Goal: Task Accomplishment & Management: Use online tool/utility

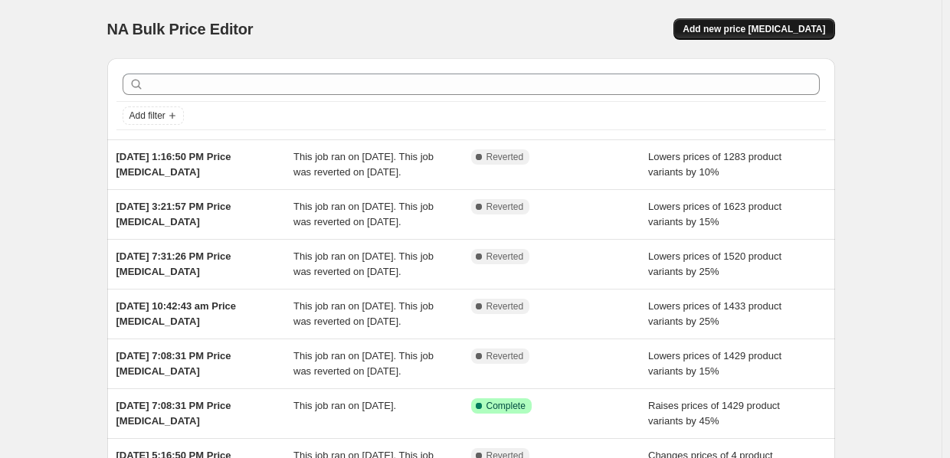
click at [781, 32] on span "Add new price [MEDICAL_DATA]" at bounding box center [754, 29] width 143 height 12
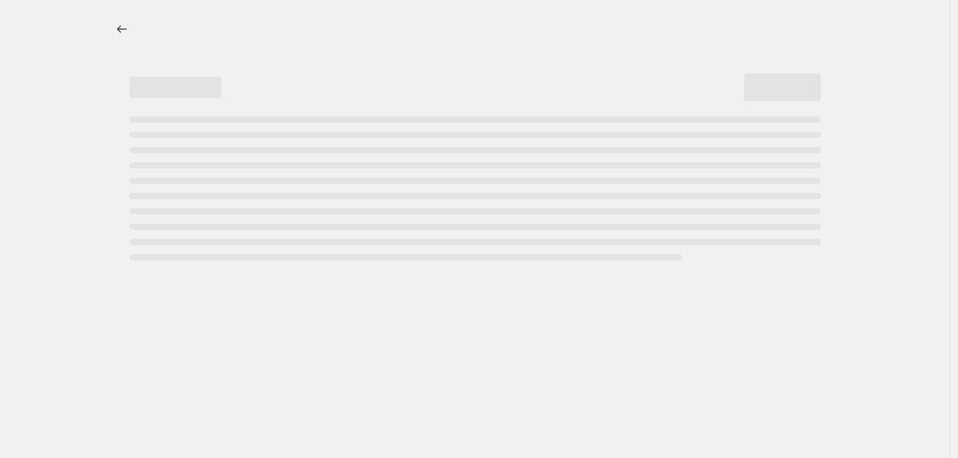
select select "percentage"
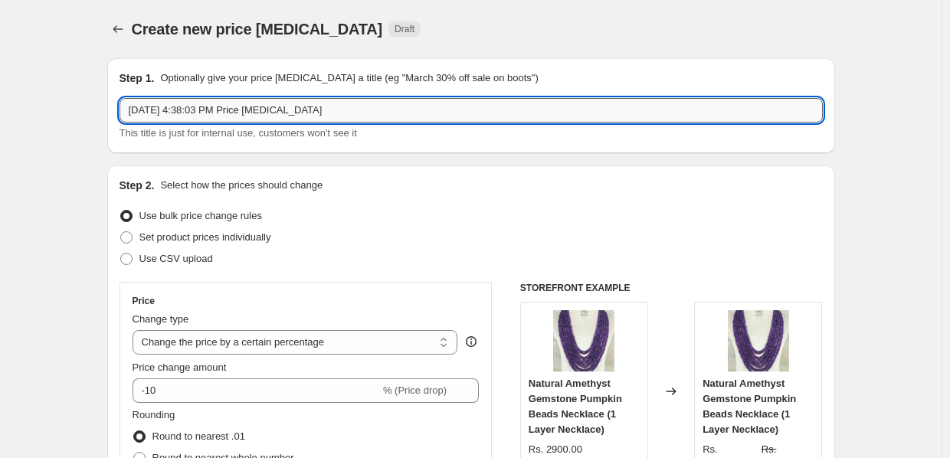
drag, startPoint x: 389, startPoint y: 105, endPoint x: 135, endPoint y: 105, distance: 254.4
click at [135, 105] on input "Sep 12, 2025, 4:38:03 PM Price change job" at bounding box center [471, 110] width 703 height 25
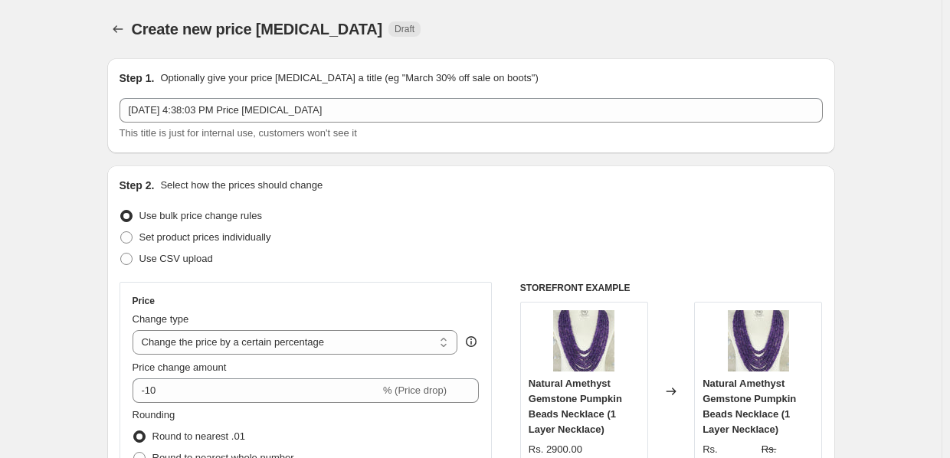
click at [119, 131] on div "Step 1. Optionally give your price change job a title (eg "March 30% off sale o…" at bounding box center [471, 105] width 728 height 95
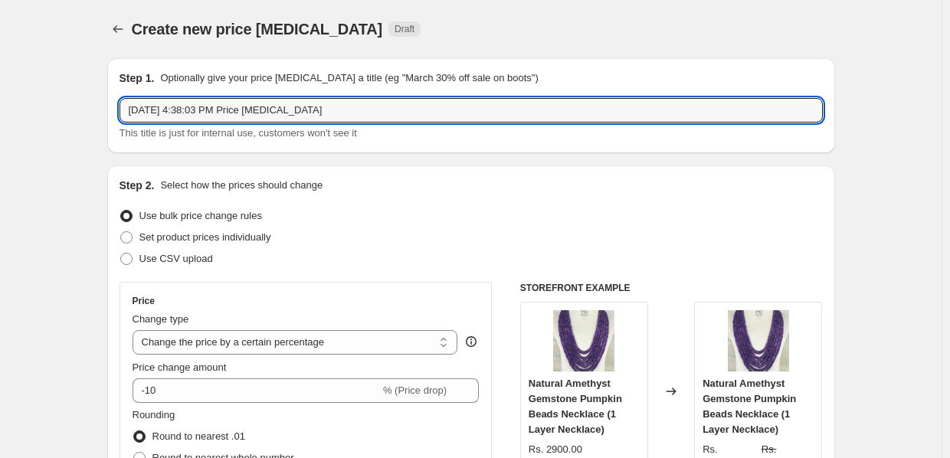
drag, startPoint x: 352, startPoint y: 116, endPoint x: 20, endPoint y: 86, distance: 333.9
drag, startPoint x: 137, startPoint y: 108, endPoint x: 112, endPoint y: 113, distance: 25.7
click at [112, 113] on div "Step 1. Optionally give your price change job a title (eg "March 30% off sale o…" at bounding box center [471, 105] width 728 height 95
click at [193, 116] on input "Navratri" at bounding box center [471, 110] width 703 height 25
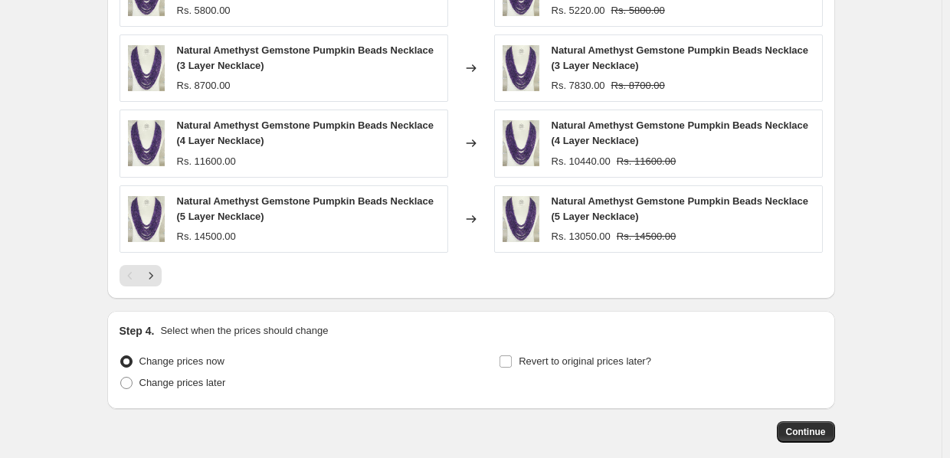
scroll to position [1096, 0]
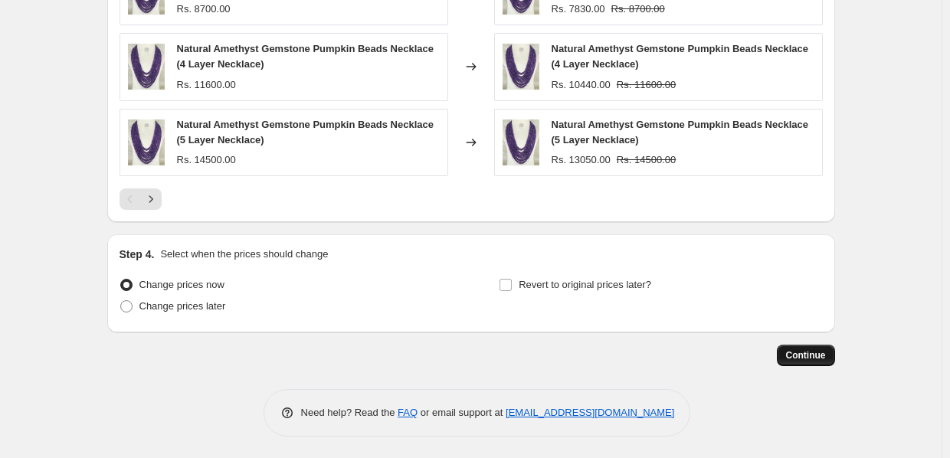
type input "Navratri Sale"
click at [817, 354] on span "Continue" at bounding box center [806, 355] width 40 height 12
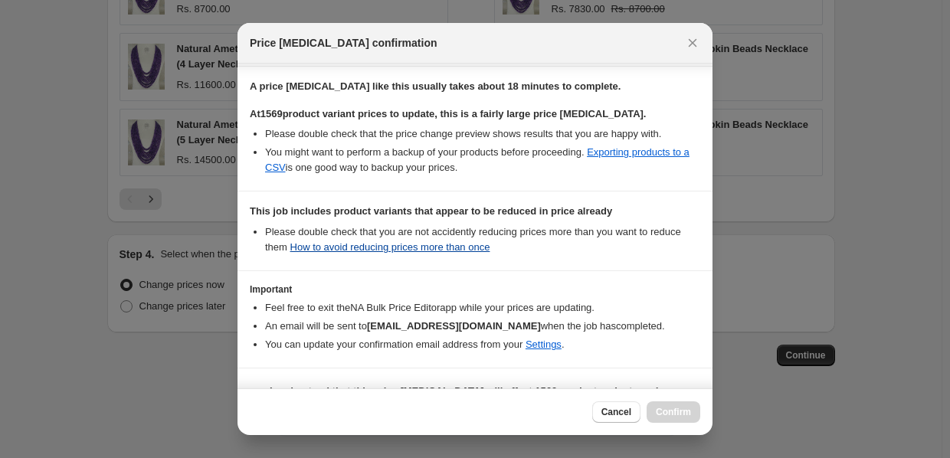
scroll to position [270, 0]
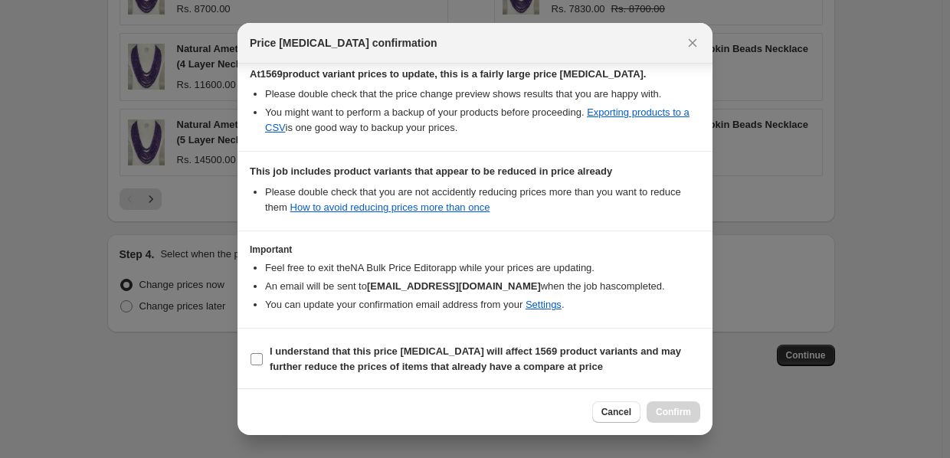
click at [251, 356] on input "I understand that this price change job will affect 1569 product variants and m…" at bounding box center [257, 359] width 12 height 12
checkbox input "true"
click at [664, 418] on button "Confirm" at bounding box center [674, 411] width 54 height 21
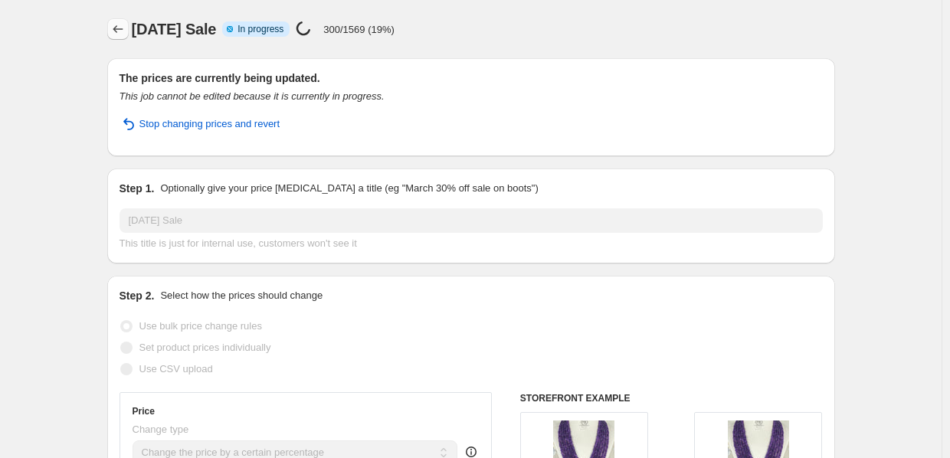
click at [126, 28] on icon "Price change jobs" at bounding box center [117, 28] width 15 height 15
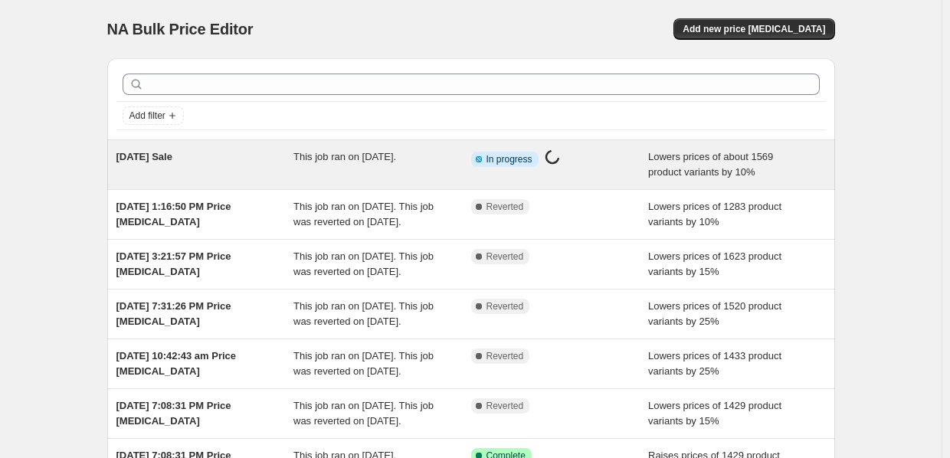
click at [507, 152] on span "Info Partially complete In progress" at bounding box center [504, 159] width 67 height 15
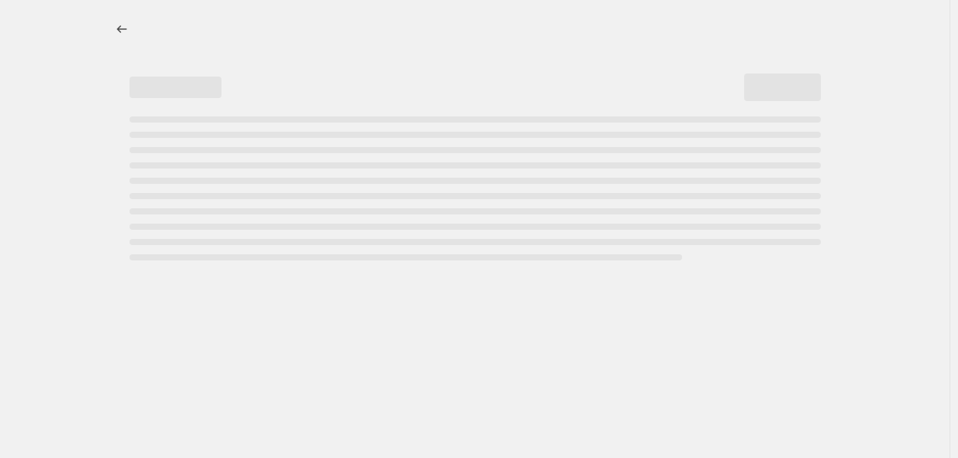
select select "percentage"
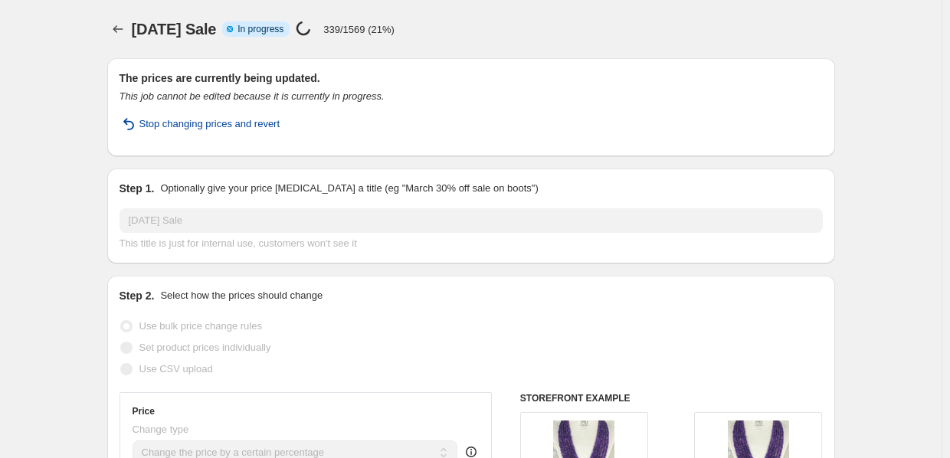
click at [242, 124] on span "Stop changing prices and revert" at bounding box center [209, 123] width 141 height 15
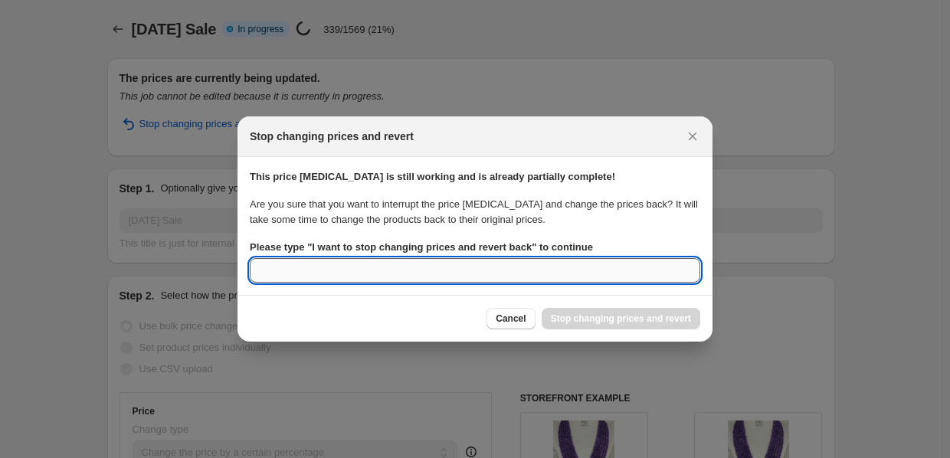
click at [433, 274] on input "Please type " I want to stop changing prices and revert back " to continue" at bounding box center [475, 270] width 451 height 25
type input "i made a mistake"
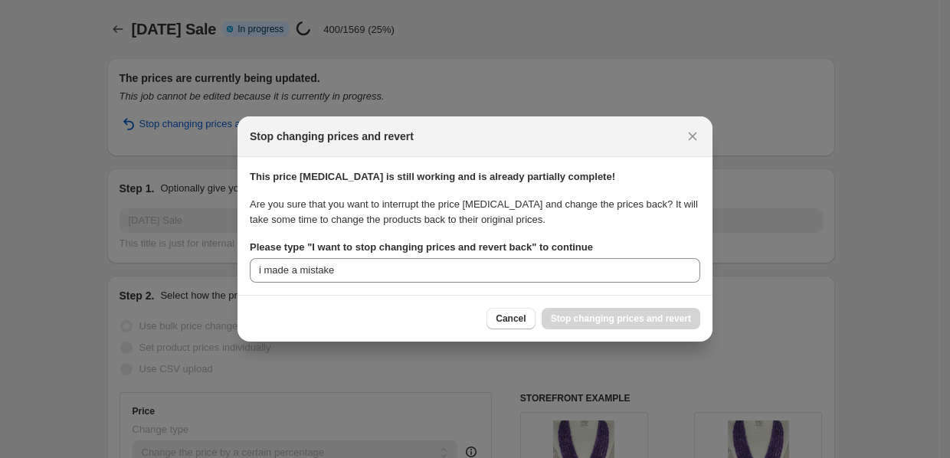
click at [546, 297] on div "Cancel Stop changing prices and revert" at bounding box center [475, 318] width 475 height 47
click at [439, 211] on p "Are you sure that you want to interrupt the price change job and change the pri…" at bounding box center [475, 212] width 451 height 31
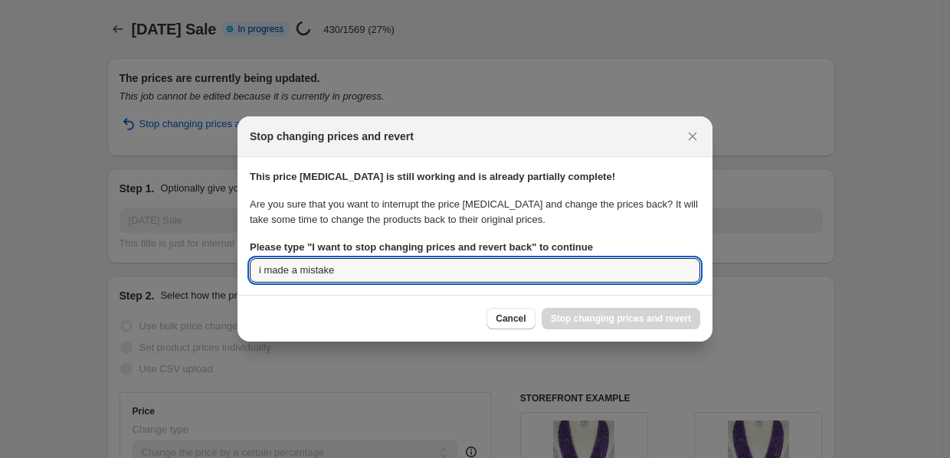
drag, startPoint x: 384, startPoint y: 267, endPoint x: 194, endPoint y: 268, distance: 190.0
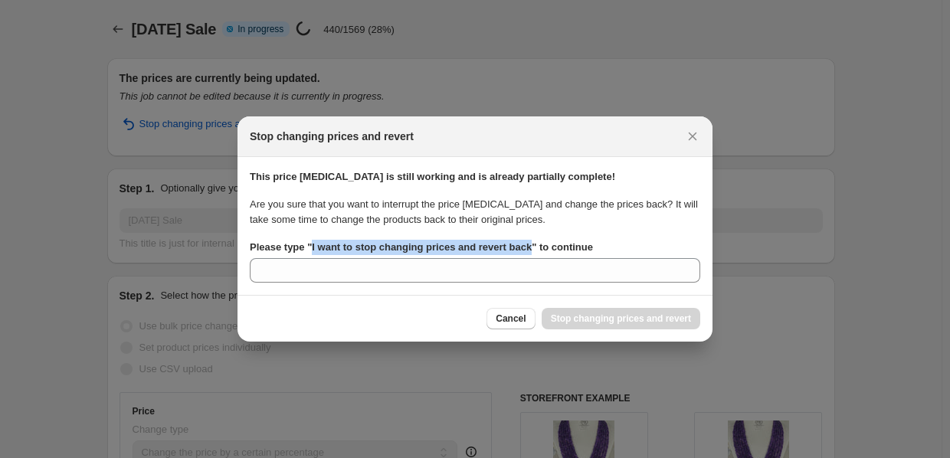
drag, startPoint x: 310, startPoint y: 246, endPoint x: 528, endPoint y: 251, distance: 218.4
click at [528, 251] on b "Please type " I want to stop changing prices and revert back " to continue" at bounding box center [421, 246] width 343 height 11
copy b "I want to stop changing prices and revert back"
click at [406, 285] on section "This price change job is still working and is already partially complete! Are y…" at bounding box center [475, 226] width 475 height 138
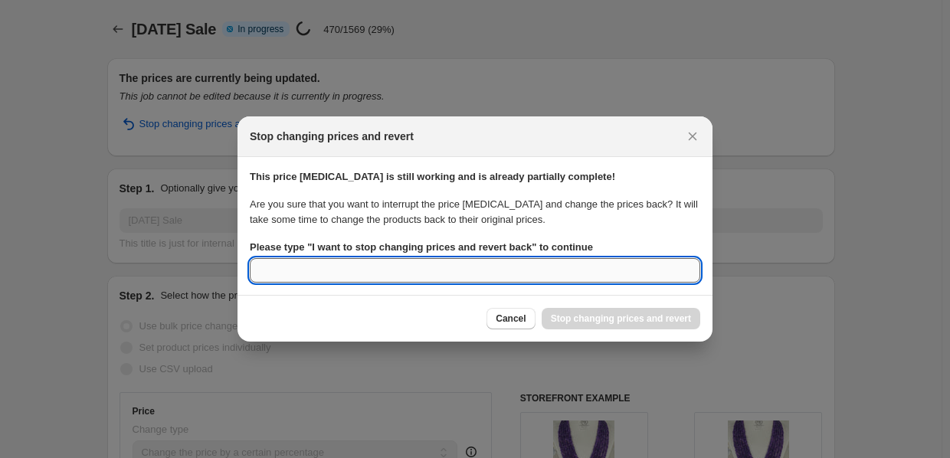
click at [425, 261] on input "Please type " I want to stop changing prices and revert back " to continue" at bounding box center [475, 270] width 451 height 25
paste input "I want to stop changing prices and revert back"
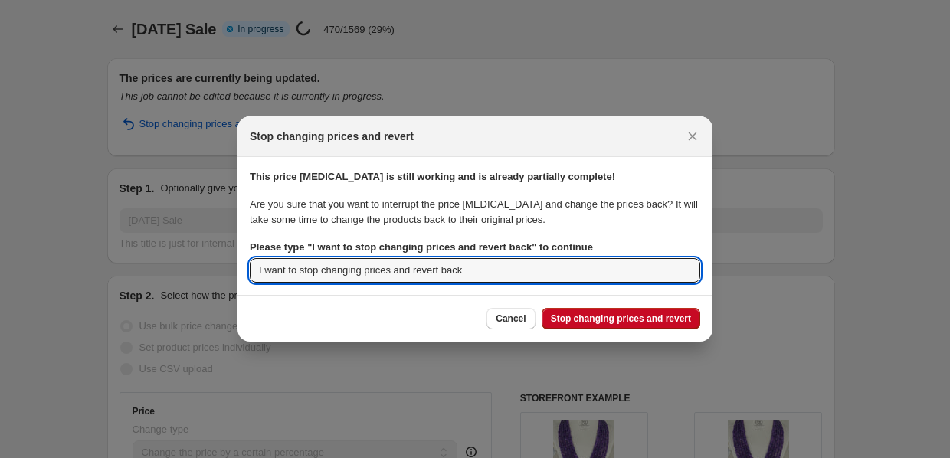
type input "I want to stop changing prices and revert back"
click at [615, 332] on div "Cancel Stop changing prices and revert" at bounding box center [475, 318] width 475 height 47
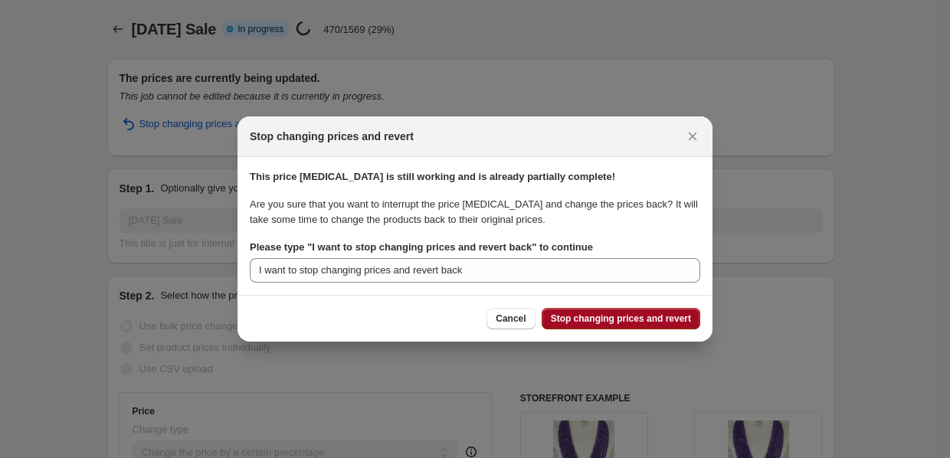
click at [611, 310] on button "Stop changing prices and revert" at bounding box center [621, 318] width 159 height 21
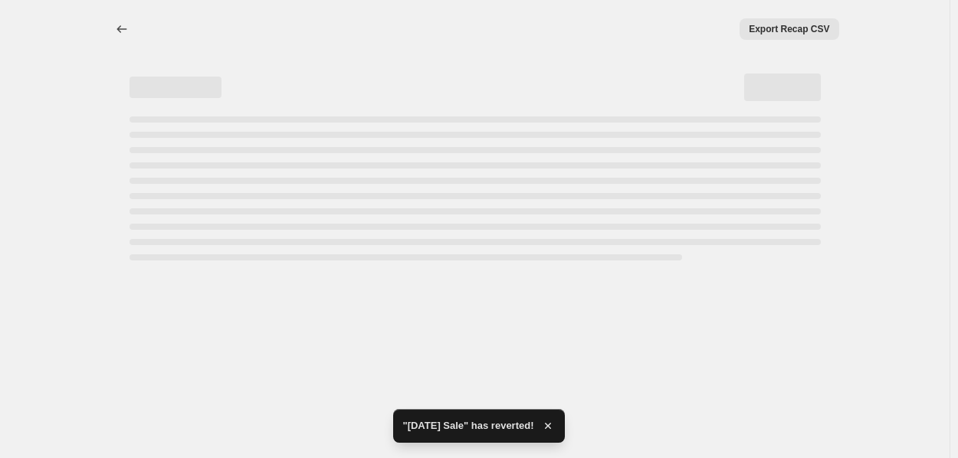
select select "percentage"
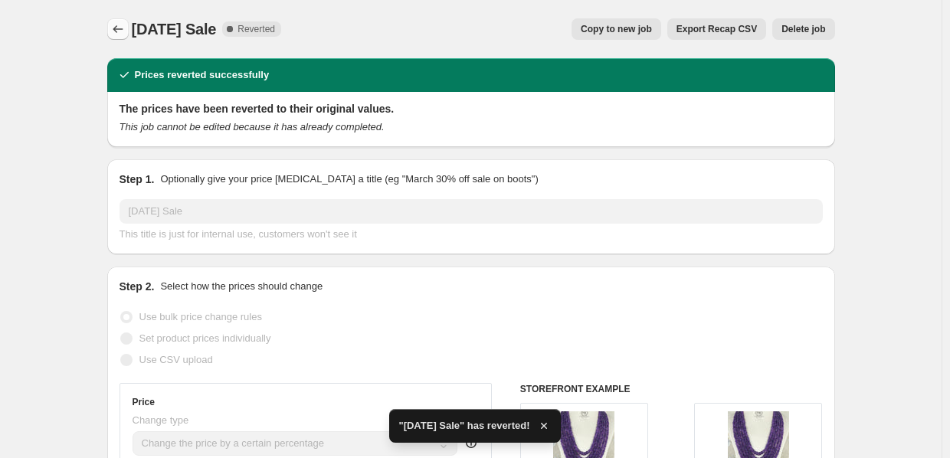
click at [120, 25] on icon "Price change jobs" at bounding box center [117, 28] width 15 height 15
